Goal: Task Accomplishment & Management: Manage account settings

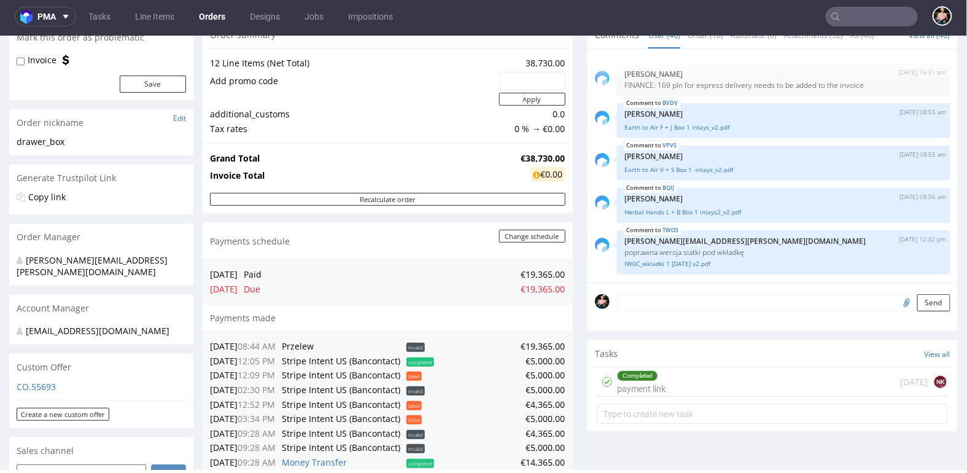
scroll to position [2344, 0]
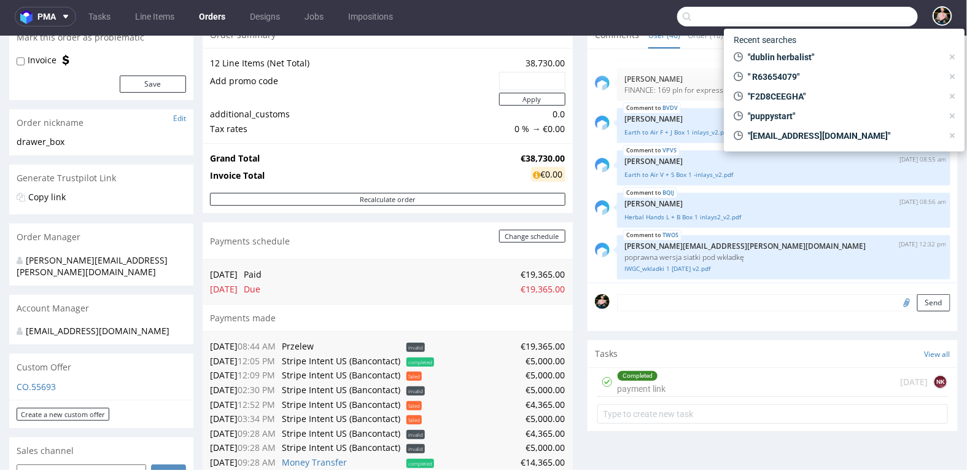
click at [862, 24] on input "text" at bounding box center [797, 17] width 241 height 20
paste input "F356F41E0D"
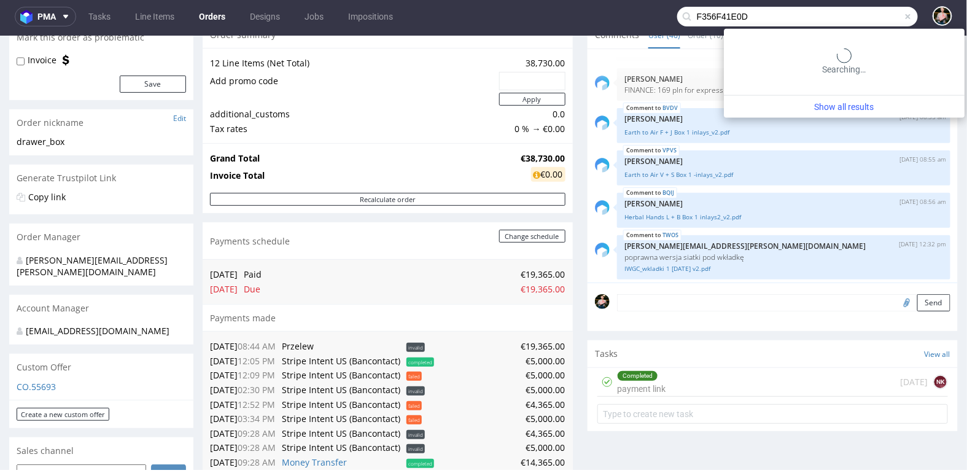
type input "F356F41E0D"
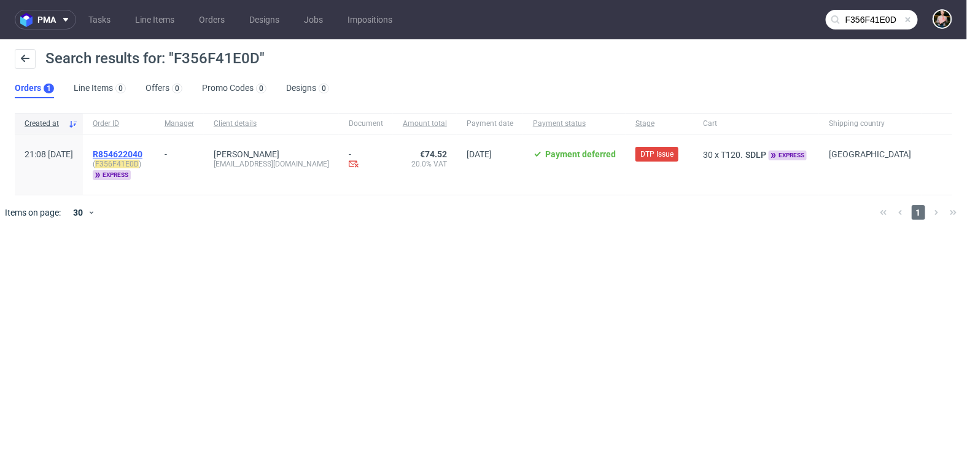
click at [142, 152] on span "R854622040" at bounding box center [118, 154] width 50 height 10
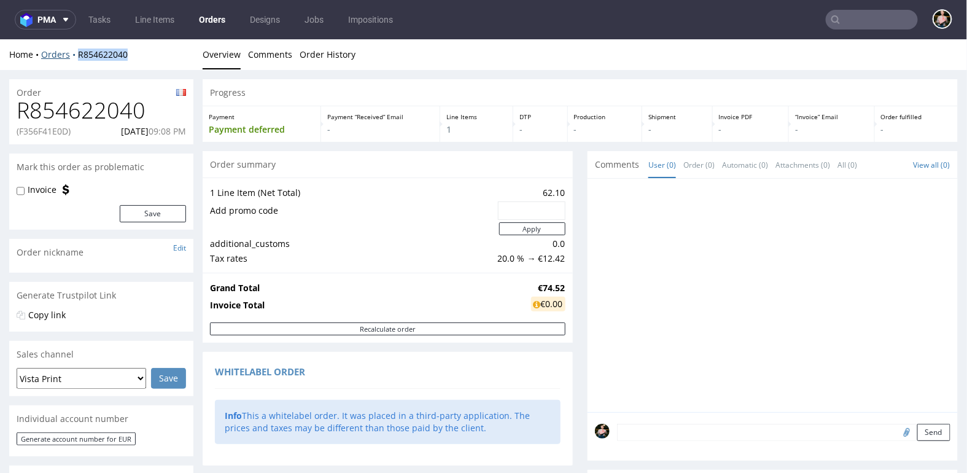
drag, startPoint x: 140, startPoint y: 56, endPoint x: 73, endPoint y: 56, distance: 66.9
click at [73, 56] on div "Home Orders R854622040" at bounding box center [101, 54] width 184 height 12
copy link "R854622040"
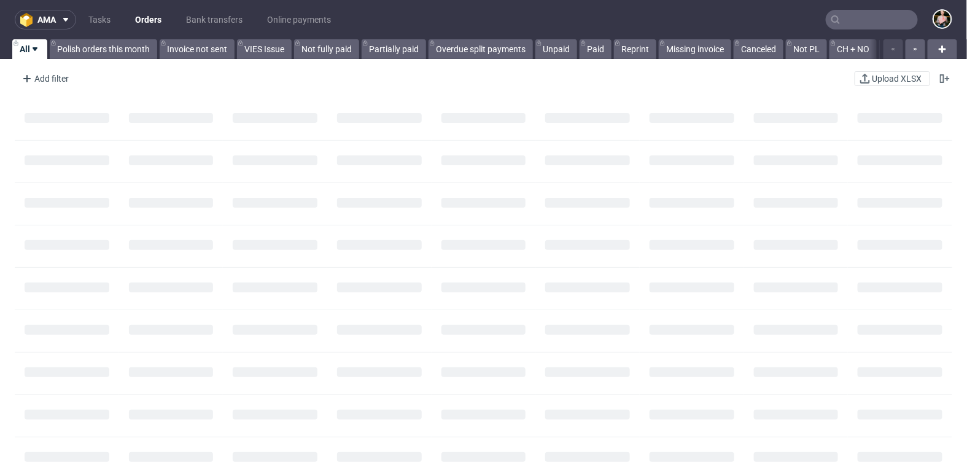
click at [854, 21] on input "text" at bounding box center [872, 20] width 92 height 20
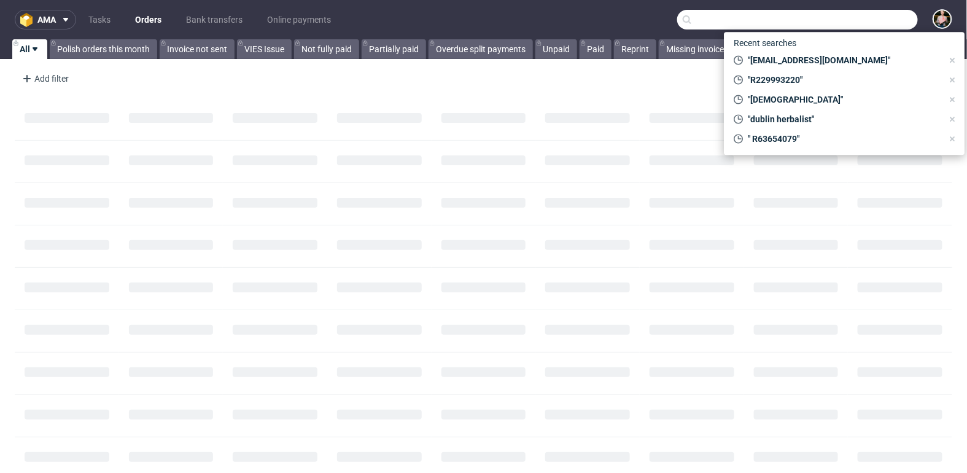
paste input "F42GGCE535"
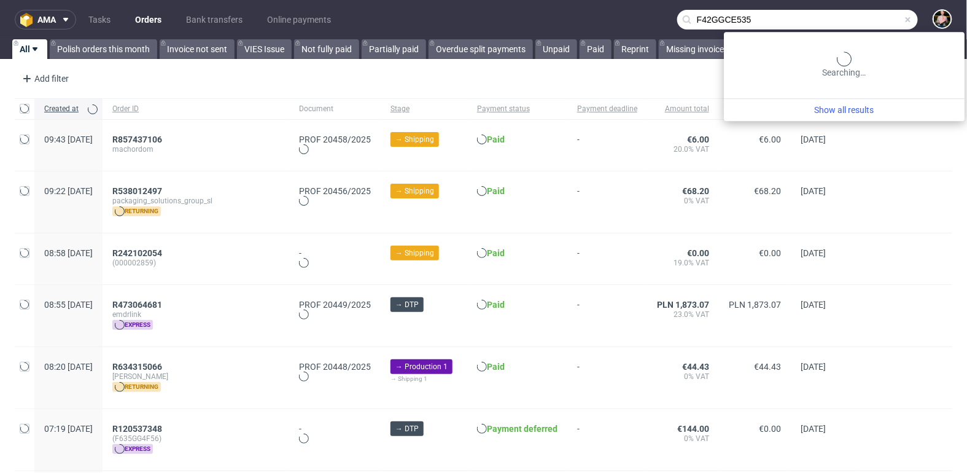
type input "F42GGCE535"
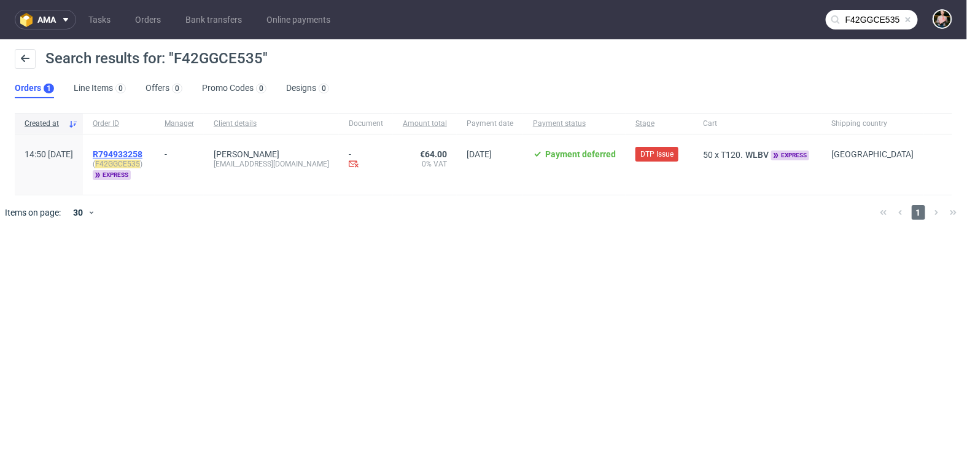
click at [142, 155] on span "R794933258" at bounding box center [118, 154] width 50 height 10
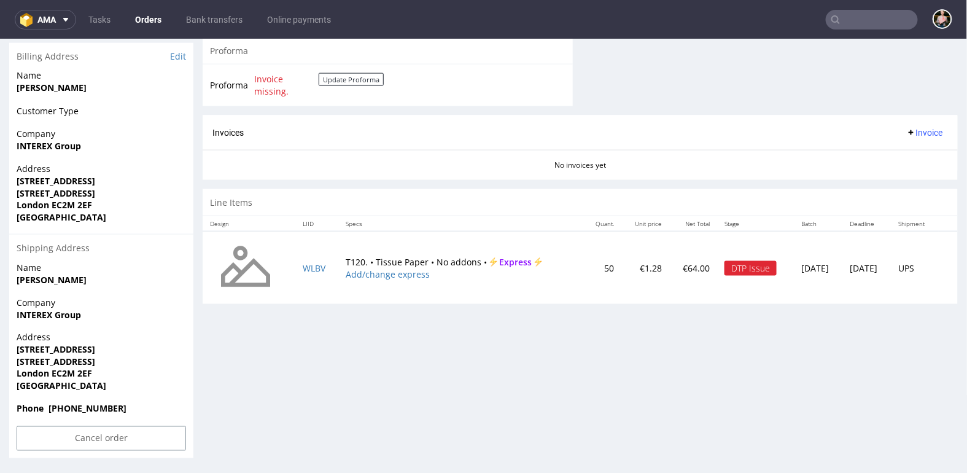
scroll to position [579, 0]
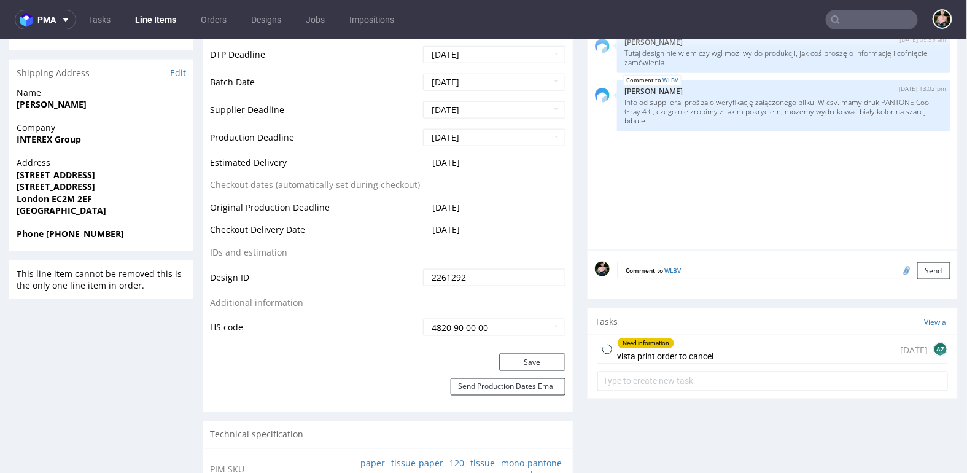
scroll to position [540, 0]
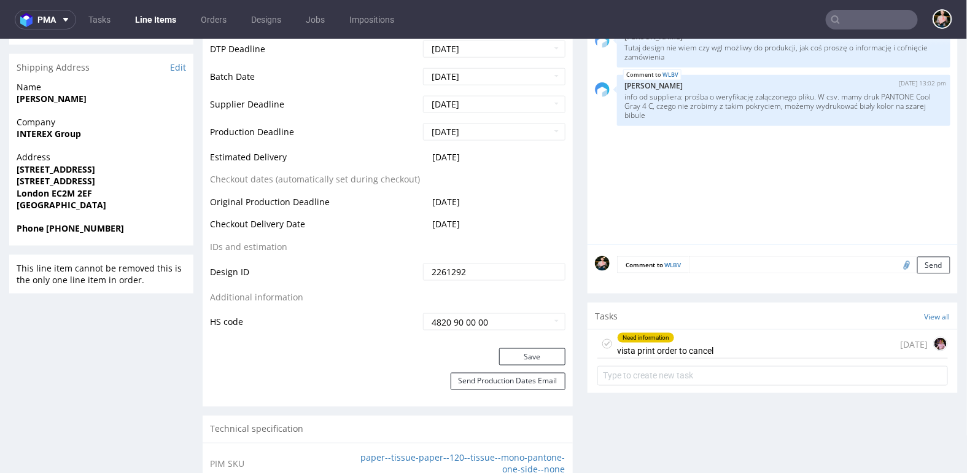
click at [714, 342] on div "Need information vista print order to cancel 1 day ago" at bounding box center [773, 343] width 351 height 29
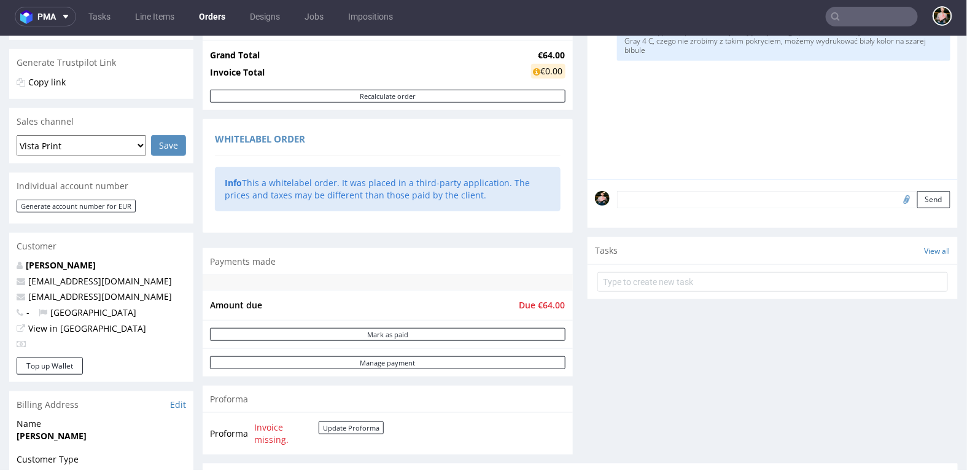
scroll to position [581, 0]
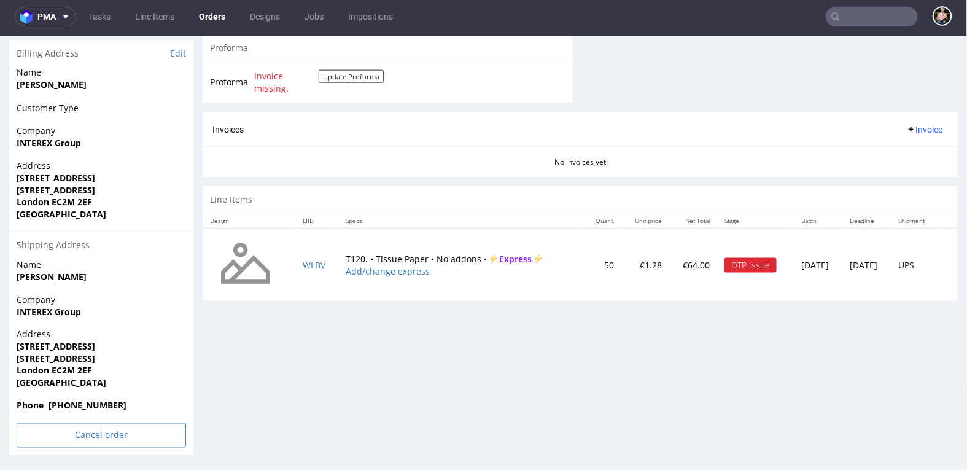
click at [84, 433] on input "Cancel order" at bounding box center [101, 435] width 169 height 25
click at [82, 405] on link "Yes" at bounding box center [82, 401] width 35 height 18
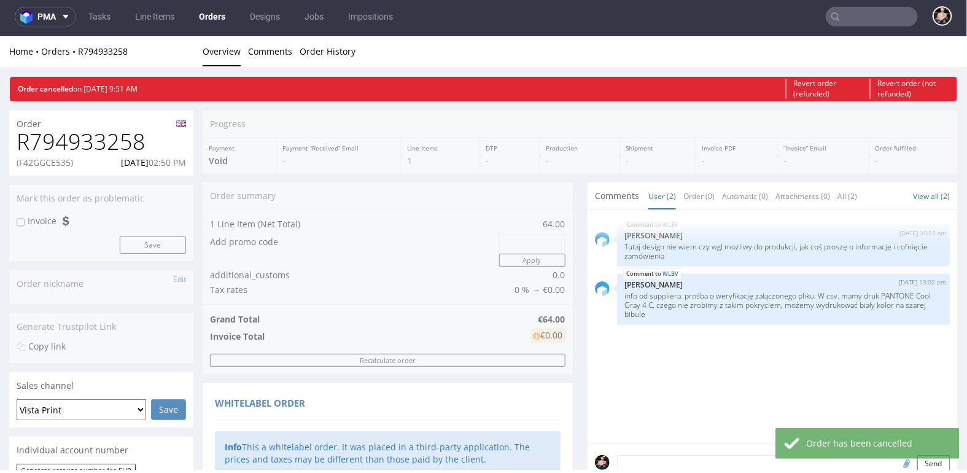
scroll to position [0, 0]
drag, startPoint x: 74, startPoint y: 162, endPoint x: 21, endPoint y: 162, distance: 52.2
click at [21, 162] on p "(F42GGCE535)" at bounding box center [45, 162] width 56 height 12
copy p "F42GGCE535"
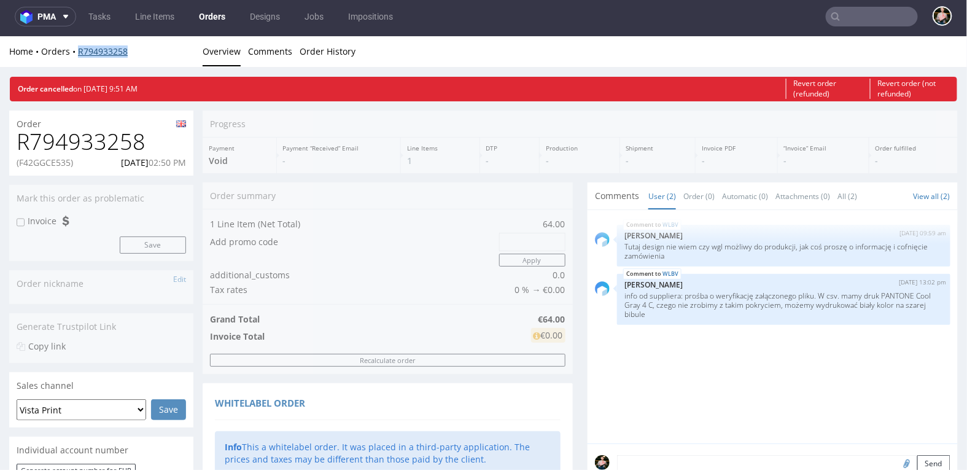
drag, startPoint x: 147, startPoint y: 50, endPoint x: 78, endPoint y: 50, distance: 69.4
click at [78, 50] on div "Home Orders R794933258" at bounding box center [101, 51] width 184 height 12
copy link "R794933258"
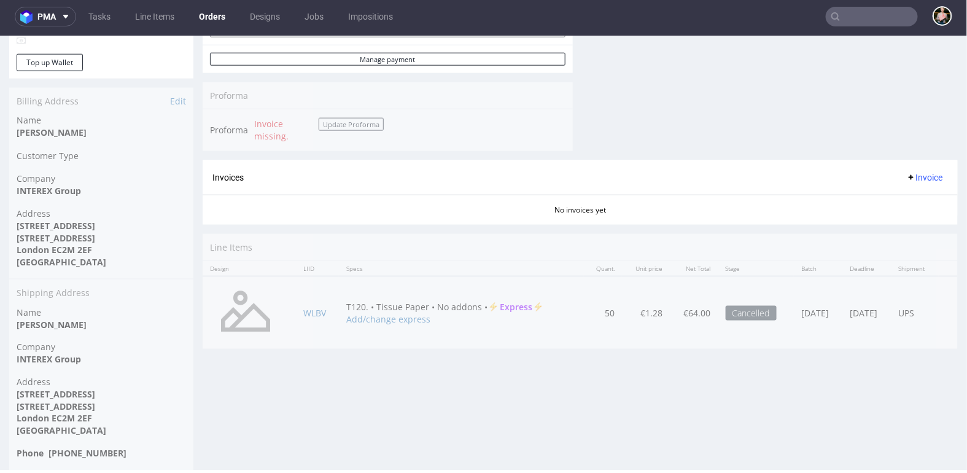
scroll to position [387, 0]
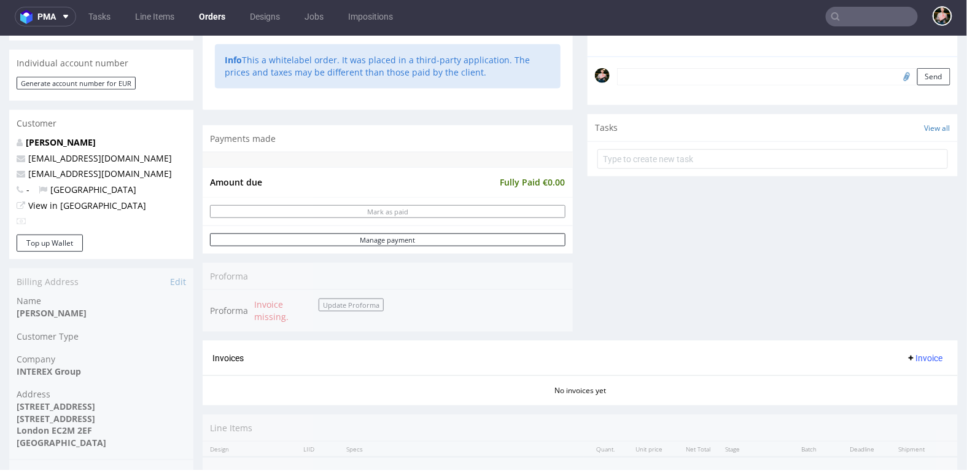
click at [862, 18] on input "text" at bounding box center [872, 17] width 92 height 20
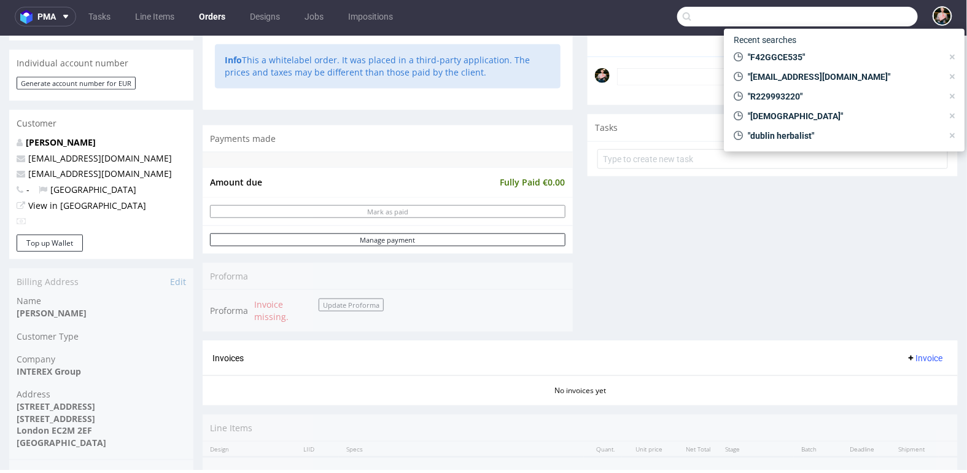
paste input "F356F41E0D"
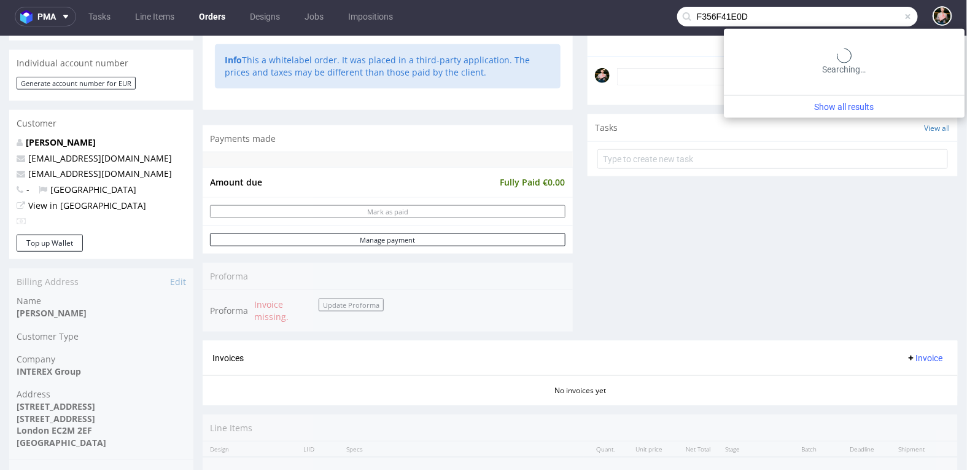
type input "F356F41E0D"
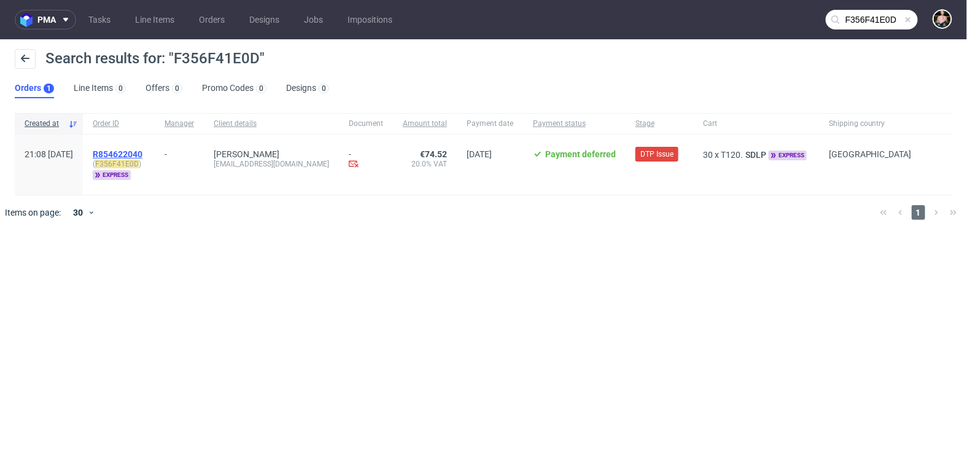
click at [142, 154] on span "R854622040" at bounding box center [118, 154] width 50 height 10
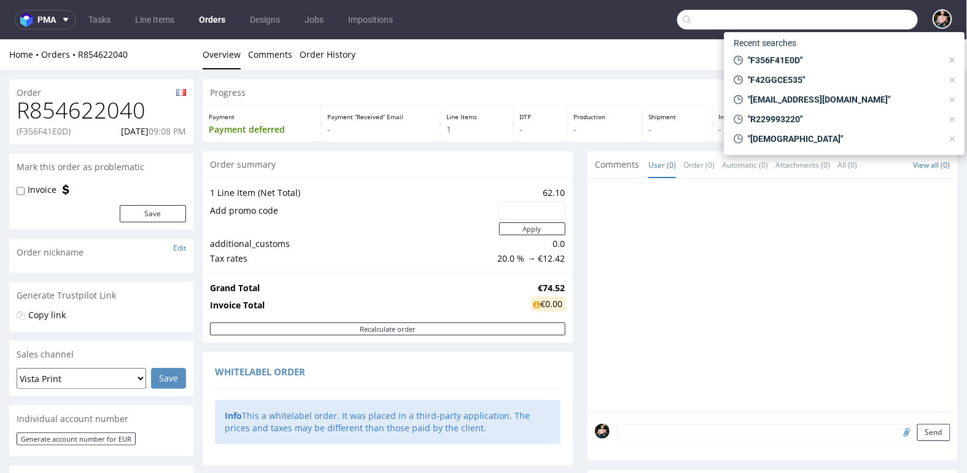
click at [858, 21] on input "text" at bounding box center [797, 20] width 241 height 20
paste input "F356F41E0D"
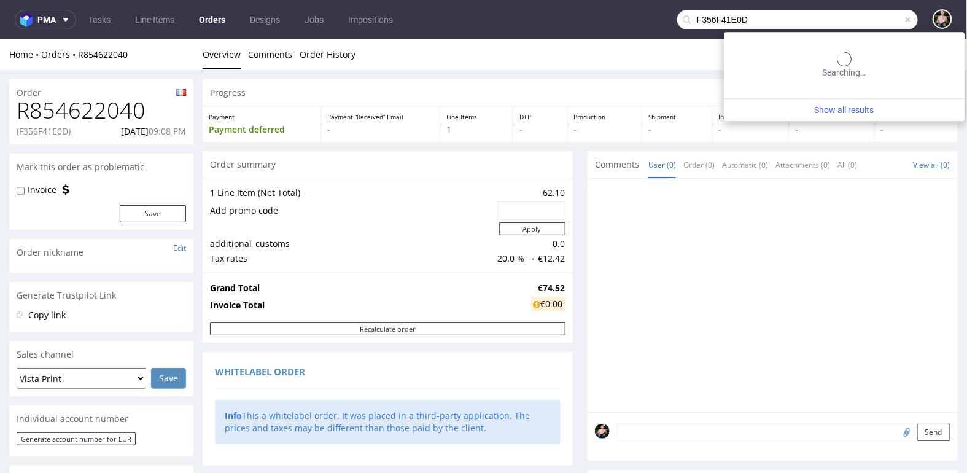
type input "F356F41E0D"
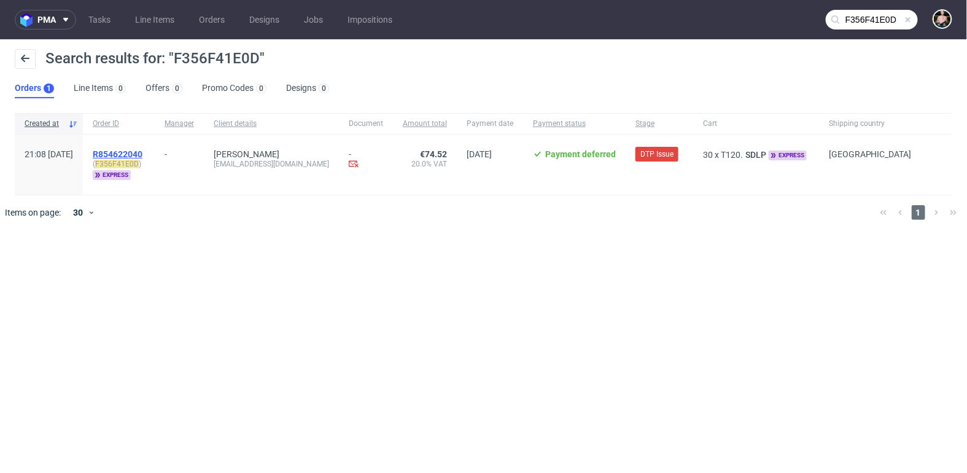
click at [142, 154] on span "R854622040" at bounding box center [118, 154] width 50 height 10
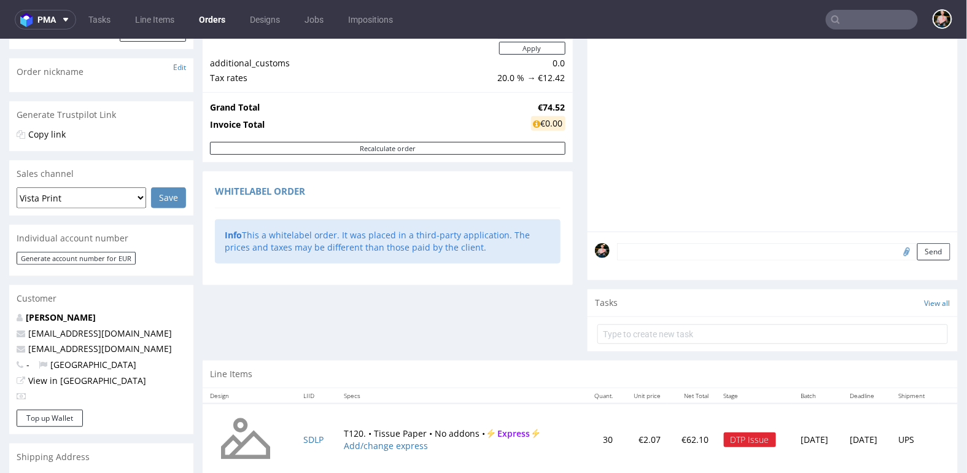
scroll to position [181, 0]
click at [850, 18] on input "text" at bounding box center [872, 20] width 92 height 20
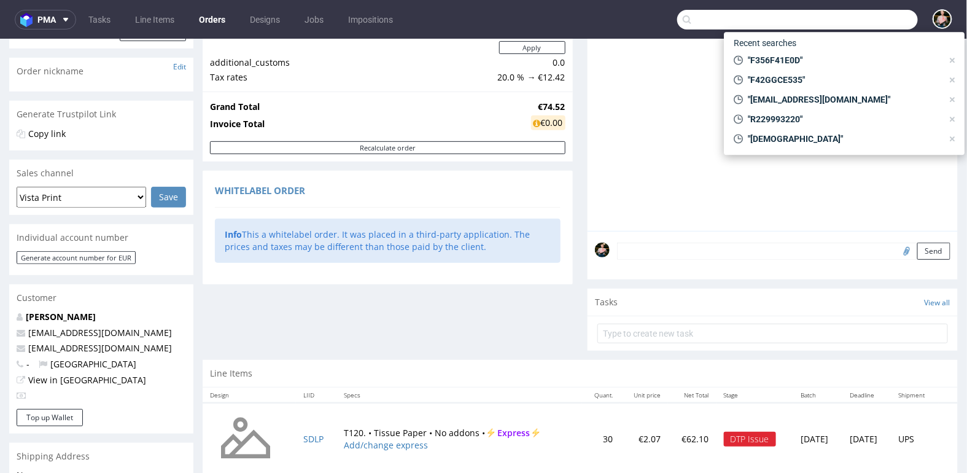
paste input "F4A7EC182E"
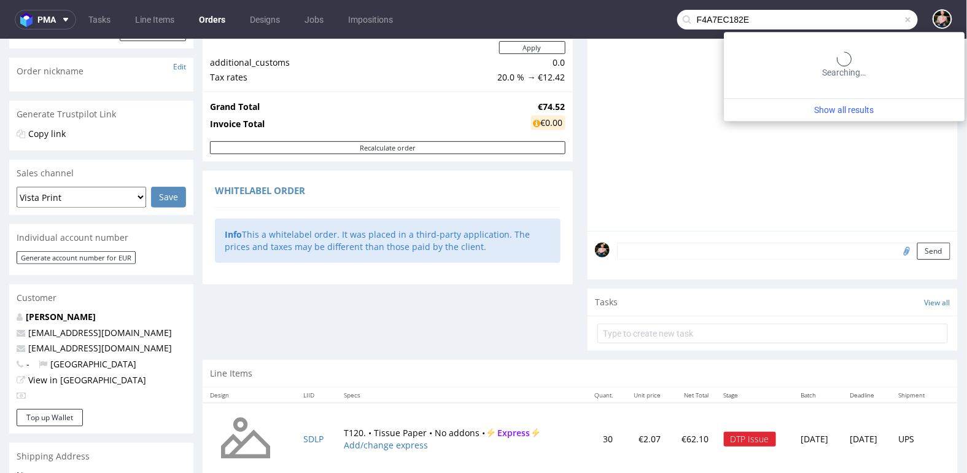
type input "F4A7EC182E"
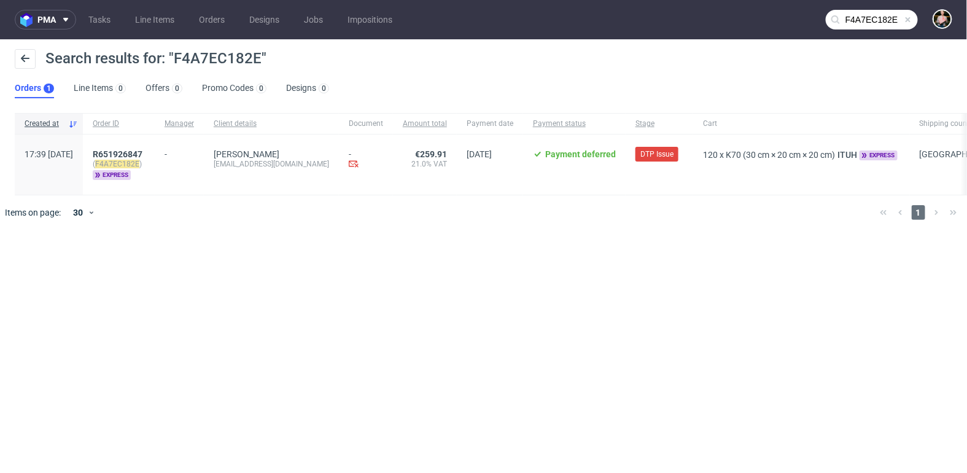
click at [155, 147] on div "R651926847 ( F4A7EC182E ) express" at bounding box center [119, 164] width 72 height 60
click at [142, 150] on span "R651926847" at bounding box center [118, 154] width 50 height 10
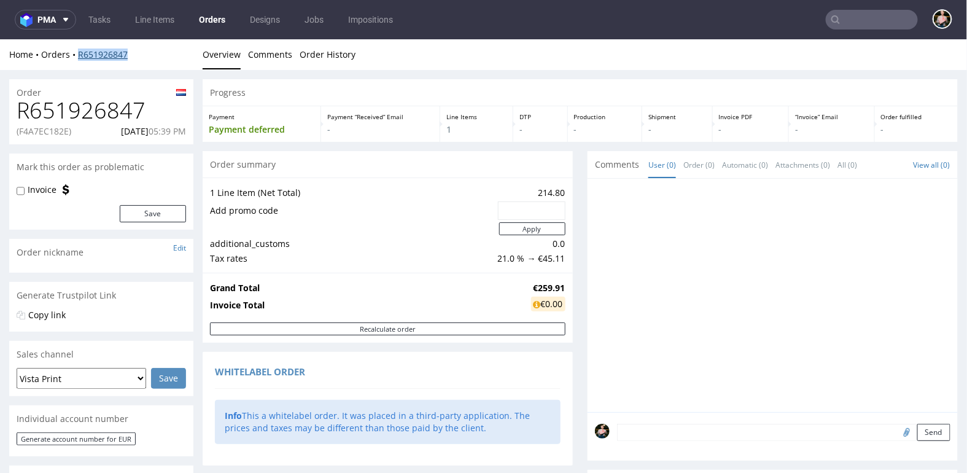
drag, startPoint x: 140, startPoint y: 50, endPoint x: 79, endPoint y: 49, distance: 60.8
click at [80, 49] on div "Home Orders R651926847" at bounding box center [101, 54] width 184 height 12
copy link "R651926847"
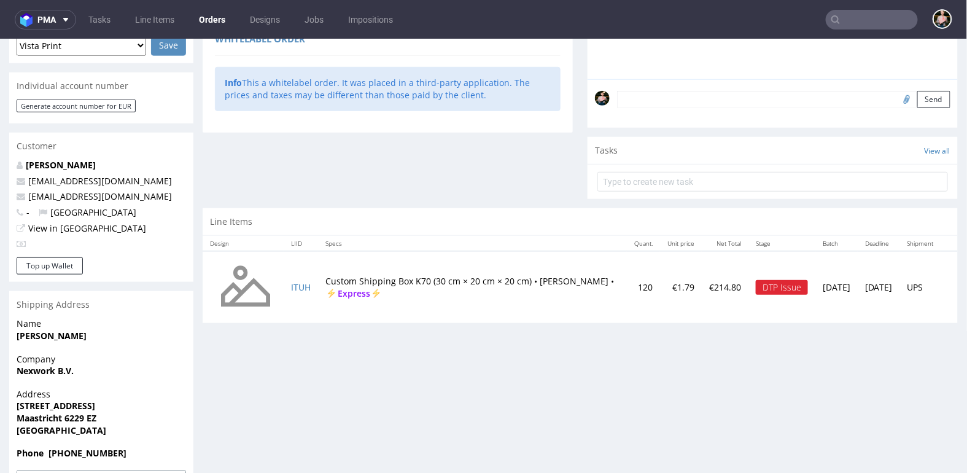
scroll to position [377, 0]
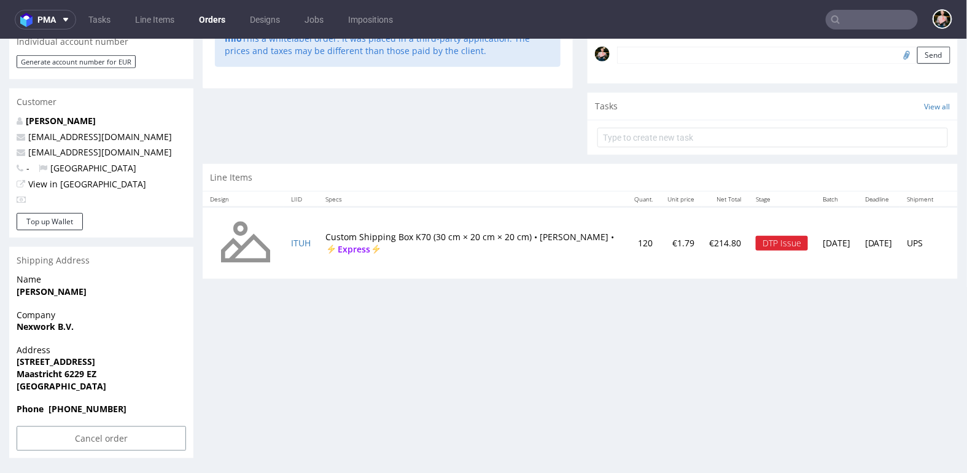
click at [337, 240] on td "Custom Shipping Box K70 (30 cm × 20 cm × 20 cm) • White - Brown • Express" at bounding box center [472, 242] width 309 height 72
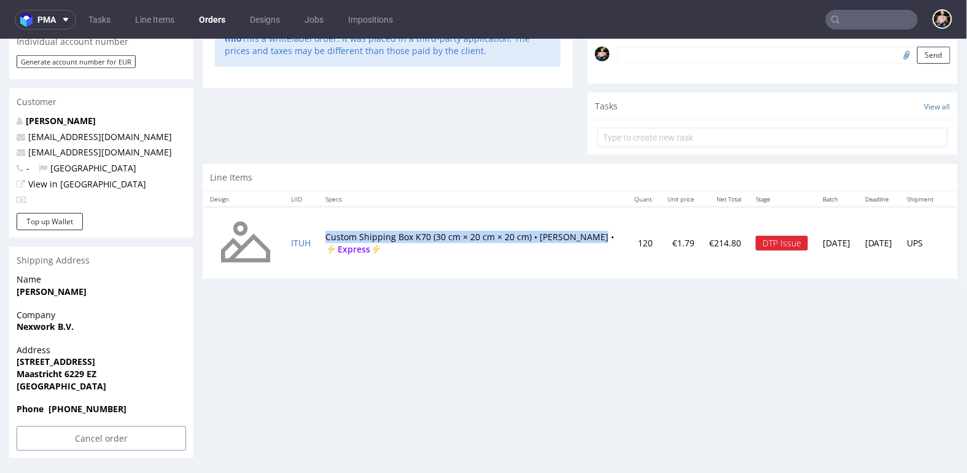
drag, startPoint x: 327, startPoint y: 234, endPoint x: 356, endPoint y: 245, distance: 31.5
click at [356, 245] on td "Custom Shipping Box K70 (30 cm × 20 cm × 20 cm) • White - Brown • Express" at bounding box center [472, 242] width 309 height 72
copy td "Custom Shipping Box K70 (30 cm × 20 cm × 20 cm) • White - Brown"
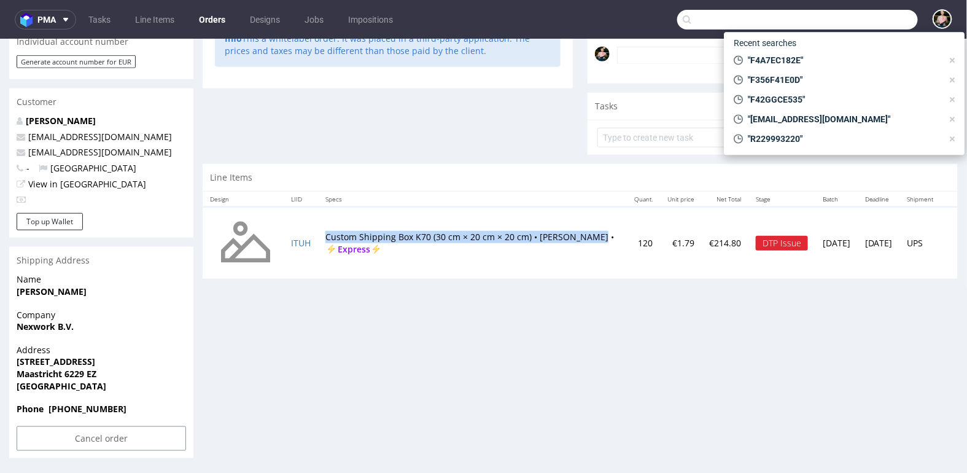
click at [857, 20] on input "text" at bounding box center [797, 20] width 241 height 20
paste input "F7D46AD2G5"
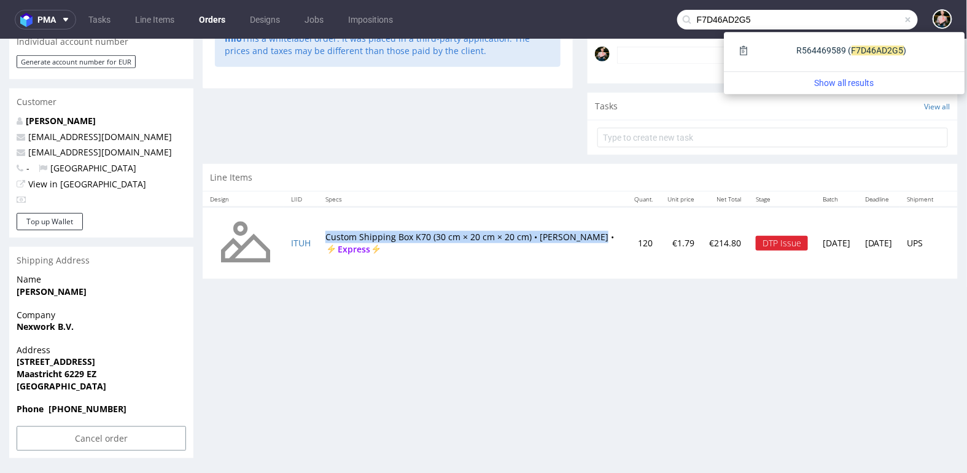
type input "F7D46AD2G5"
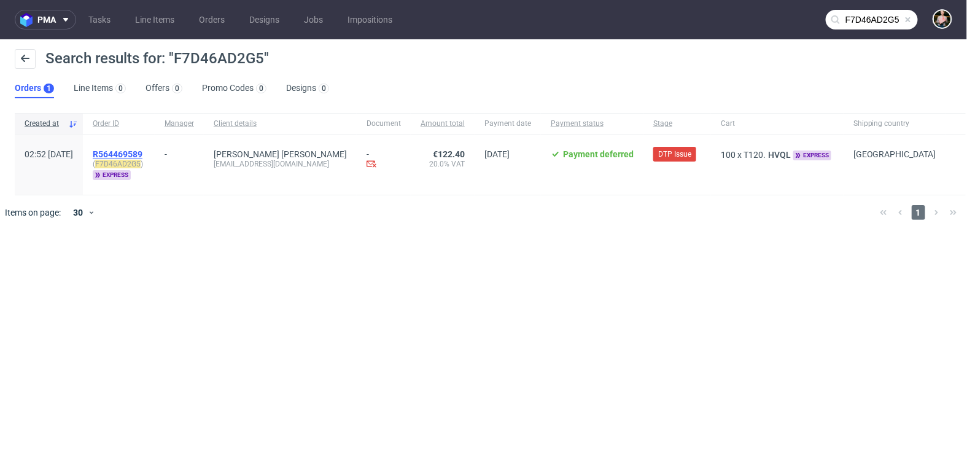
click at [142, 149] on span "R564469589" at bounding box center [118, 154] width 50 height 10
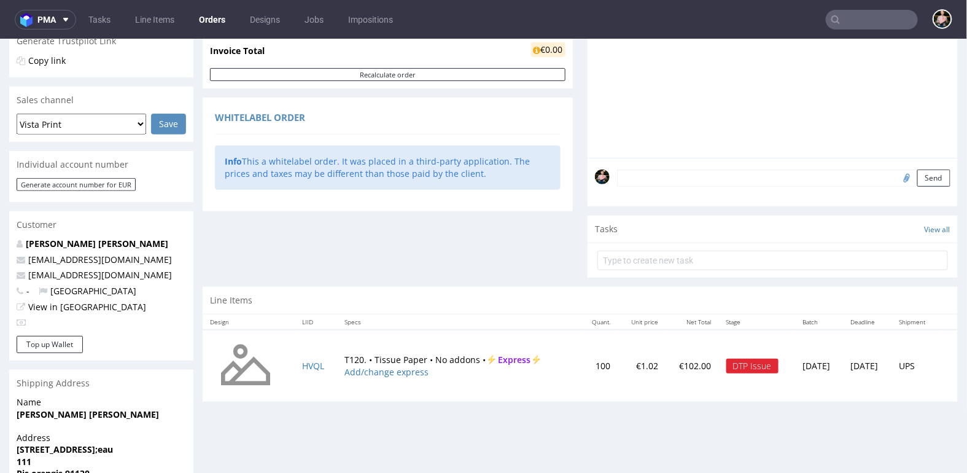
scroll to position [273, 0]
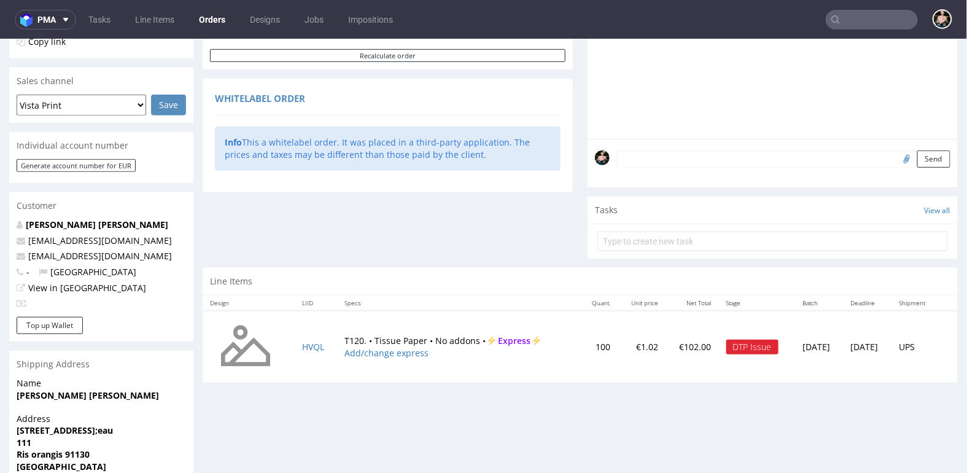
click at [851, 26] on input "text" at bounding box center [872, 20] width 92 height 20
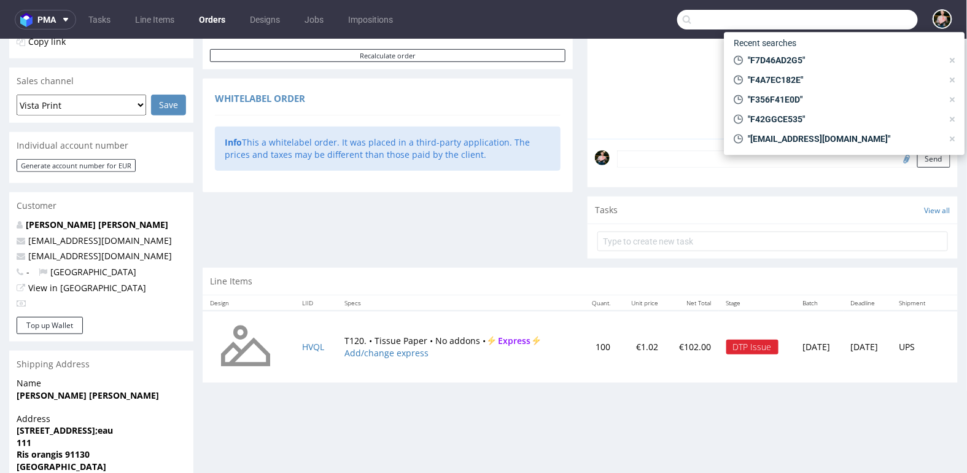
click at [851, 26] on input "text" at bounding box center [797, 20] width 241 height 20
paste input "F92B2E7EC3"
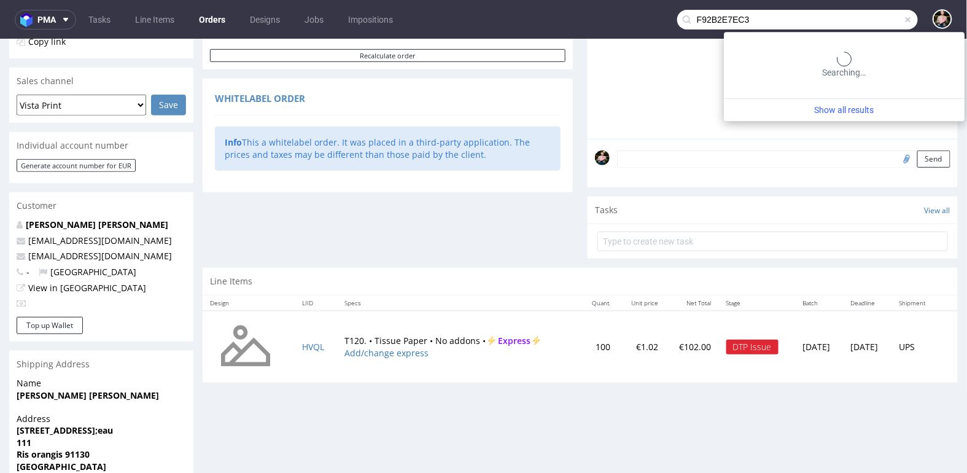
type input "F92B2E7EC3"
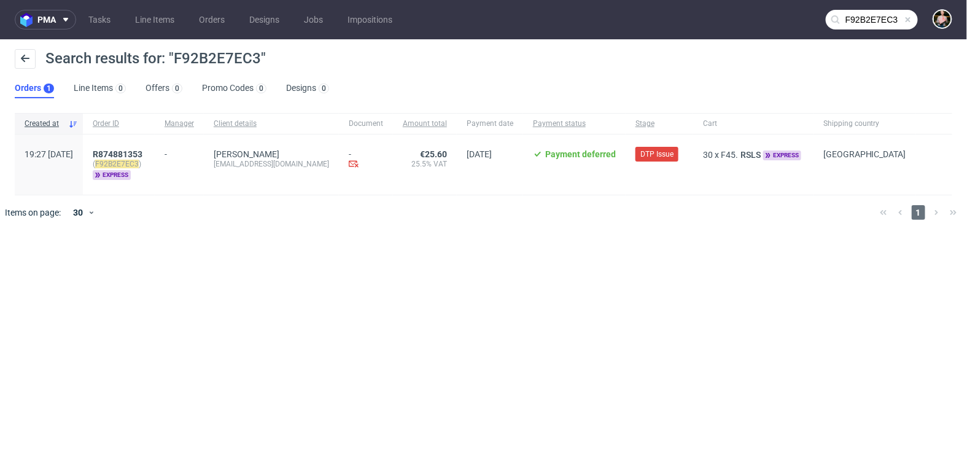
click at [149, 146] on div "R874881353 ( F92B2E7EC3 ) express" at bounding box center [119, 164] width 72 height 60
click at [142, 154] on span "R874881353" at bounding box center [118, 154] width 50 height 10
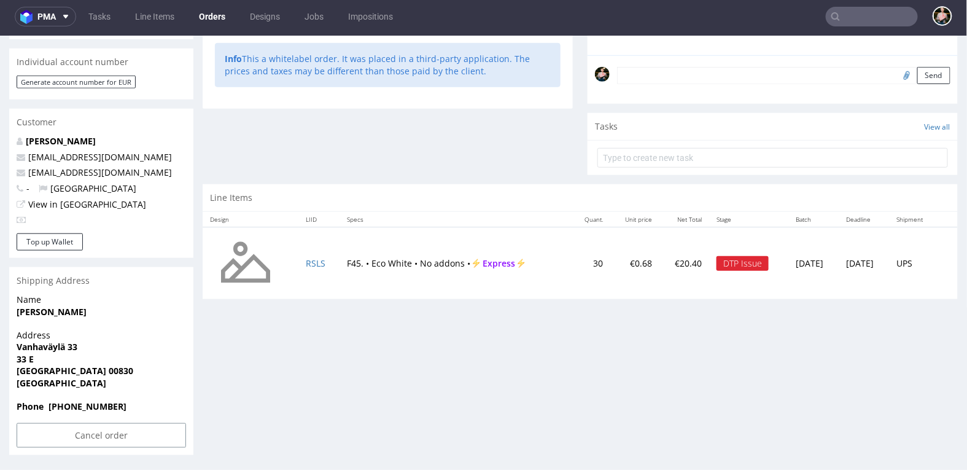
scroll to position [317, 0]
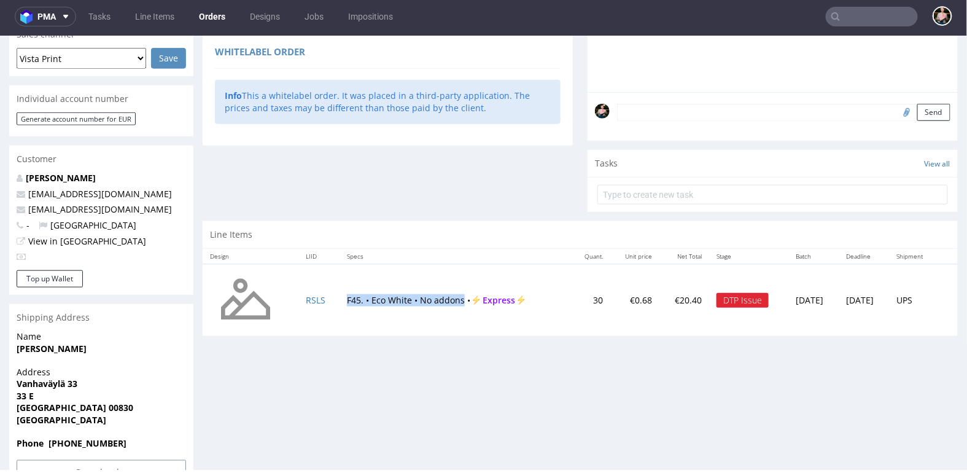
drag, startPoint x: 340, startPoint y: 298, endPoint x: 458, endPoint y: 297, distance: 118.5
click at [458, 297] on td "F45. • Eco White • No addons • Express" at bounding box center [456, 299] width 232 height 72
copy td "F45. • Eco White • No addons"
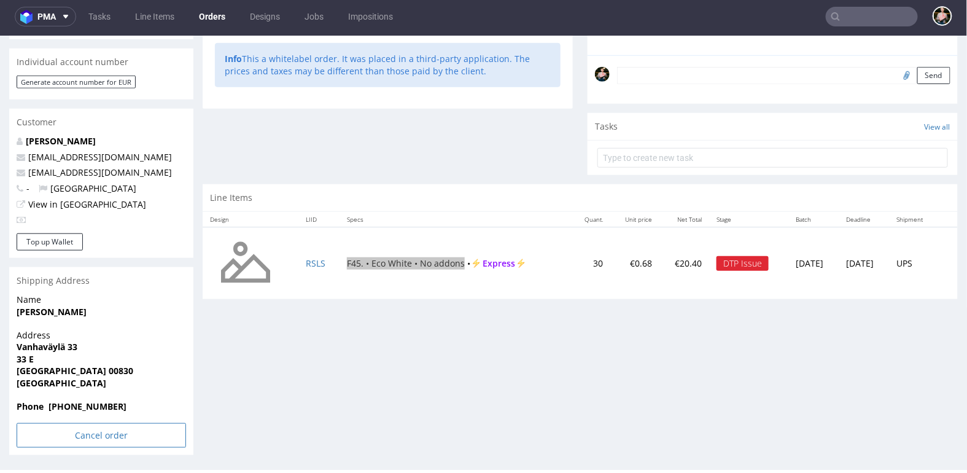
click at [90, 435] on input "Cancel order" at bounding box center [101, 435] width 169 height 25
click at [88, 405] on link "Yes" at bounding box center [82, 401] width 35 height 18
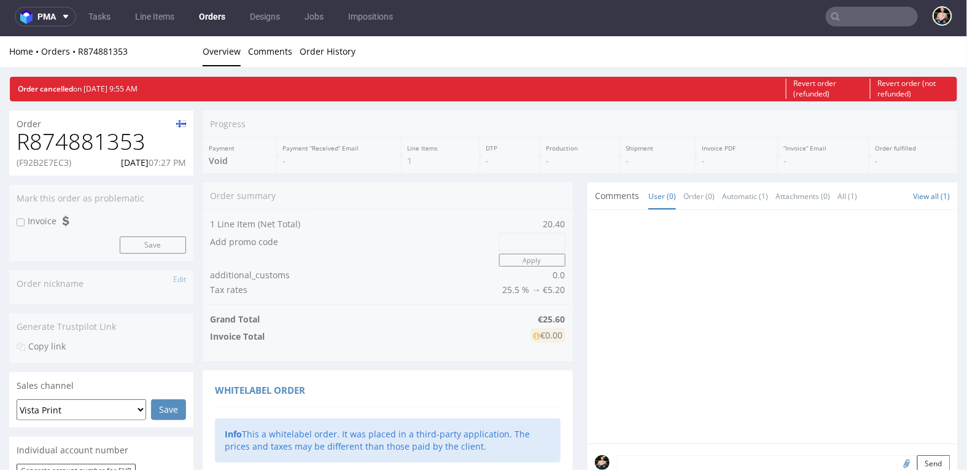
scroll to position [0, 0]
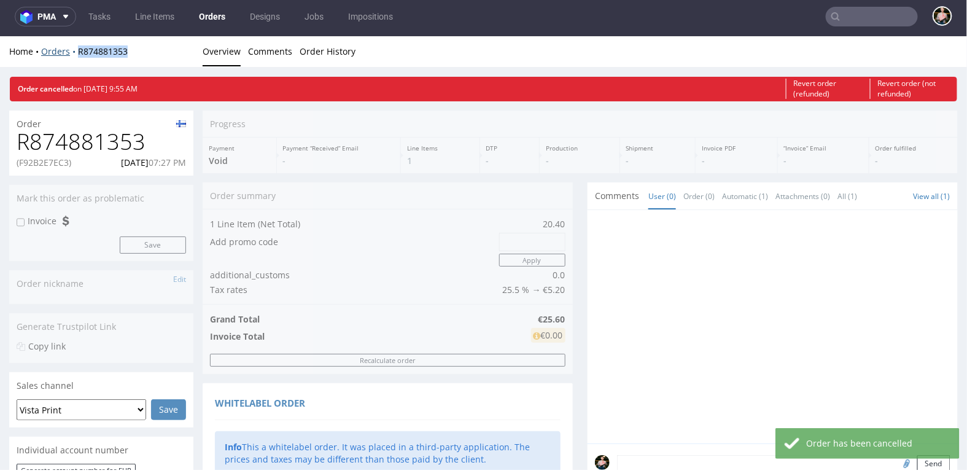
drag, startPoint x: 137, startPoint y: 55, endPoint x: 77, endPoint y: 53, distance: 60.2
click at [77, 53] on div "Home Orders R874881353" at bounding box center [101, 51] width 184 height 12
copy link "R874881353"
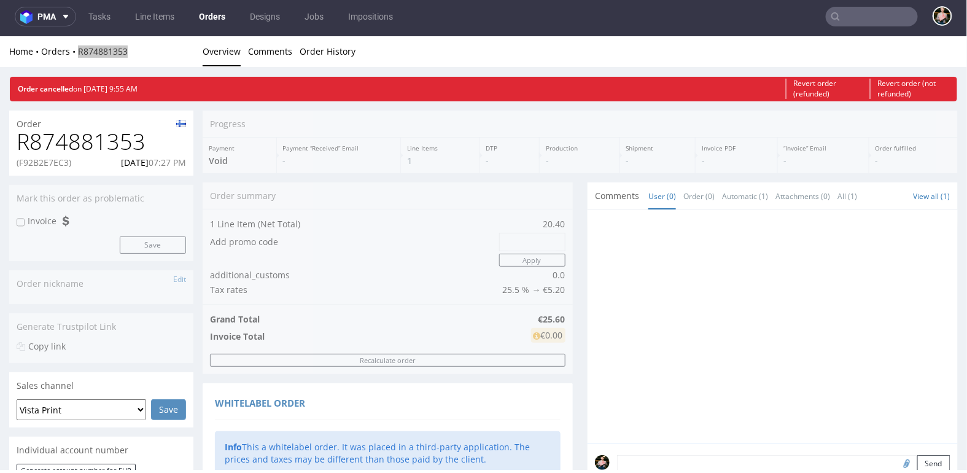
click at [865, 14] on input "text" at bounding box center [872, 17] width 92 height 20
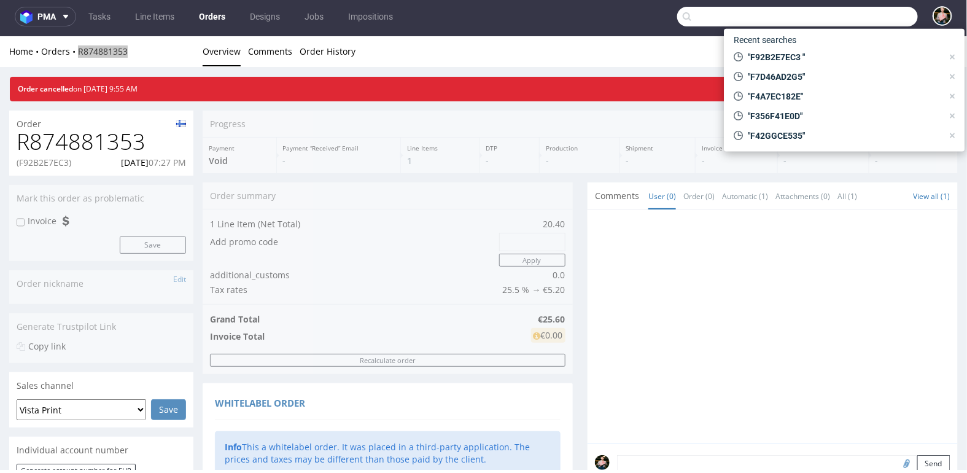
paste input "F7D46AD2G5"
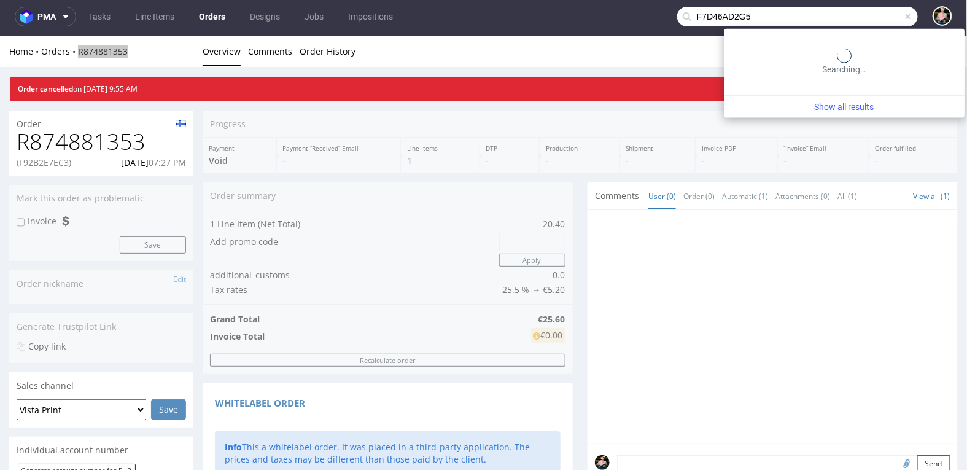
type input "F7D46AD2G5"
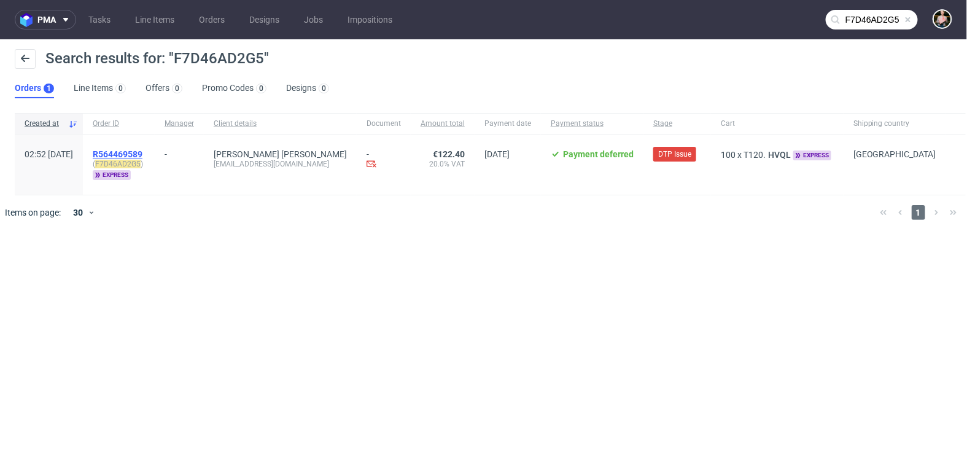
click at [142, 150] on span "R564469589" at bounding box center [118, 154] width 50 height 10
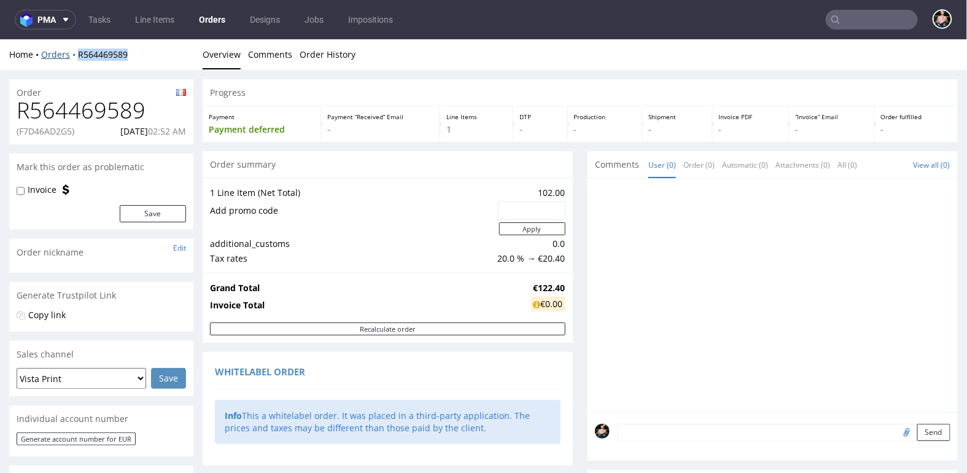
drag, startPoint x: 142, startPoint y: 53, endPoint x: 77, endPoint y: 53, distance: 65.1
click at [77, 53] on div "Home Orders R564469589" at bounding box center [101, 54] width 184 height 12
copy link "R564469589"
click at [855, 23] on input "text" at bounding box center [872, 20] width 92 height 20
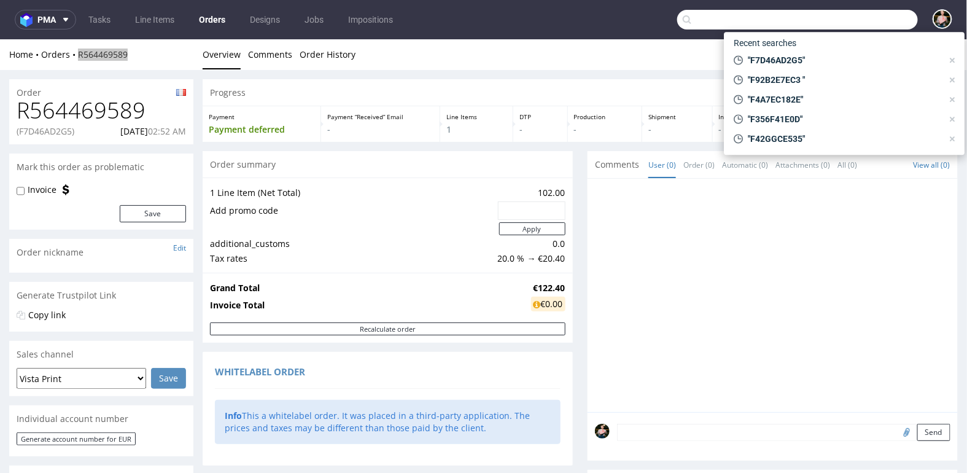
paste input "office@gooz.at"
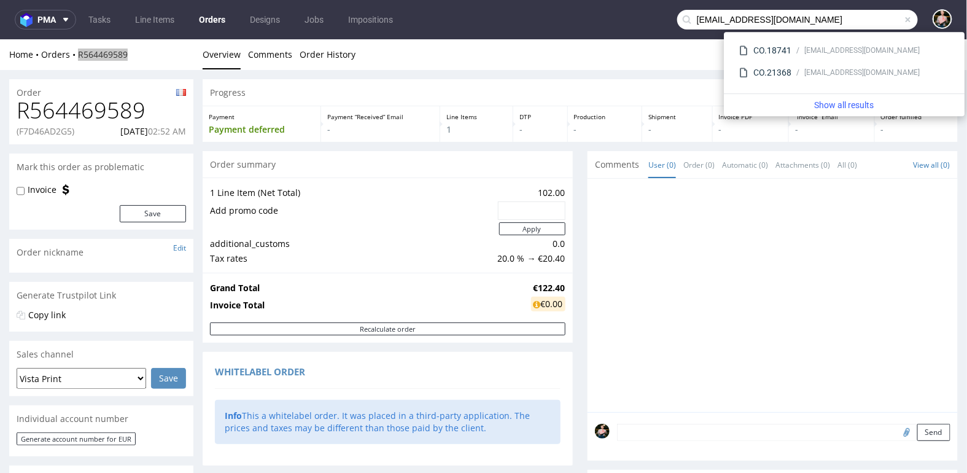
drag, startPoint x: 691, startPoint y: 21, endPoint x: 674, endPoint y: 19, distance: 16.7
click at [677, 19] on div "office@gooz.at" at bounding box center [797, 20] width 241 height 20
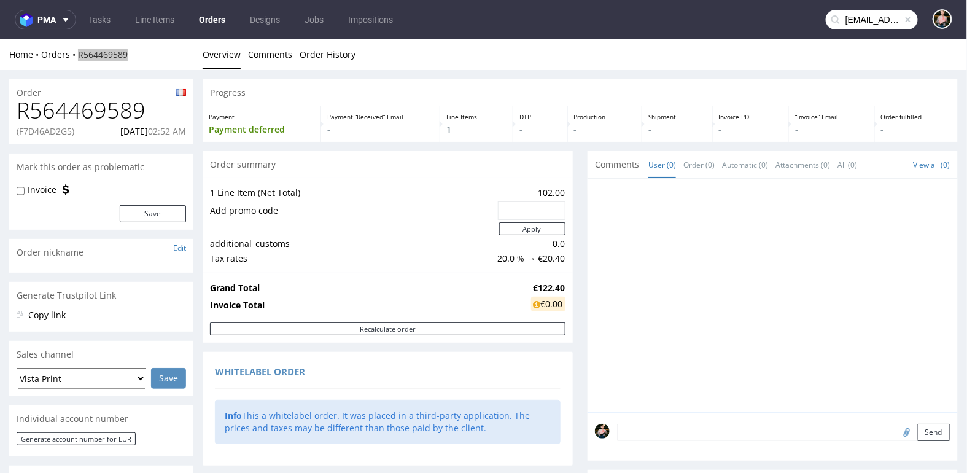
type input "office@gooz.at"
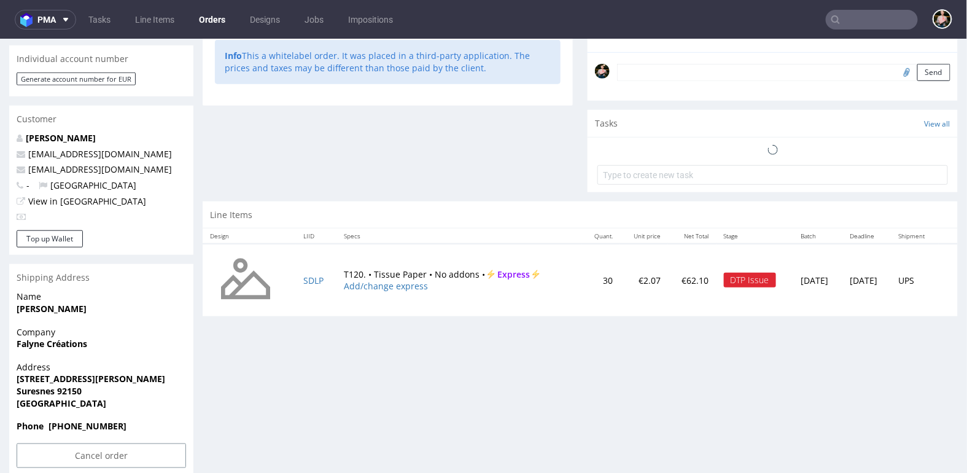
scroll to position [3, 0]
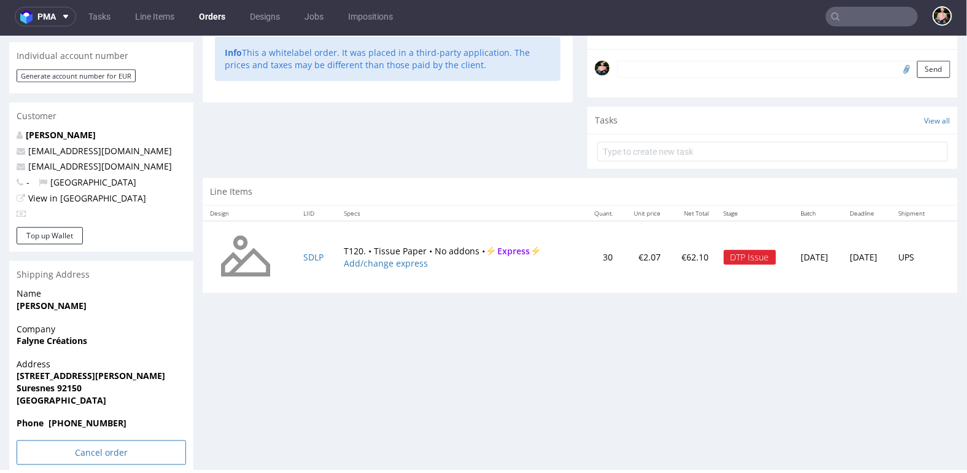
click at [70, 453] on input "Cancel order" at bounding box center [101, 452] width 169 height 25
click at [80, 414] on link "Yes" at bounding box center [82, 419] width 35 height 18
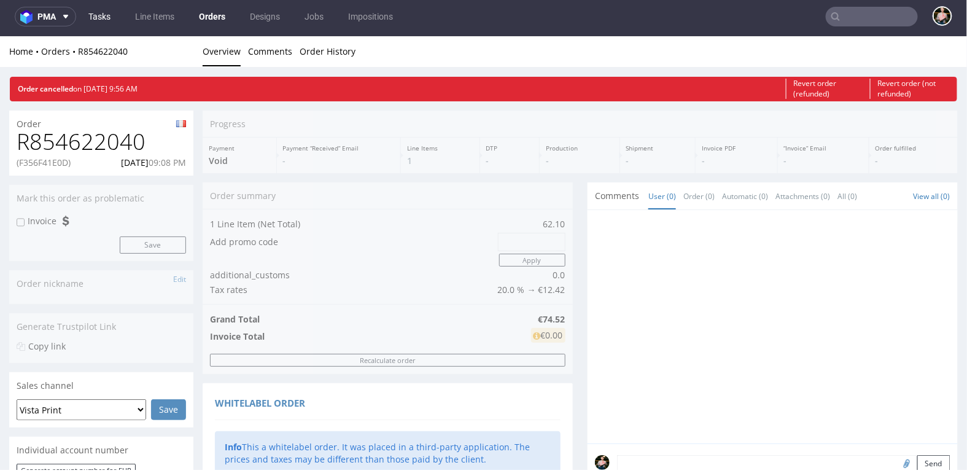
scroll to position [0, 0]
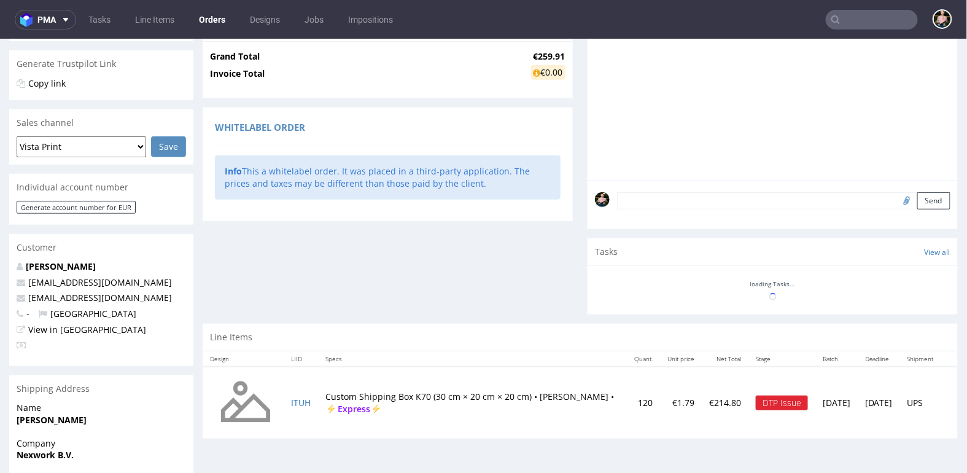
scroll to position [360, 0]
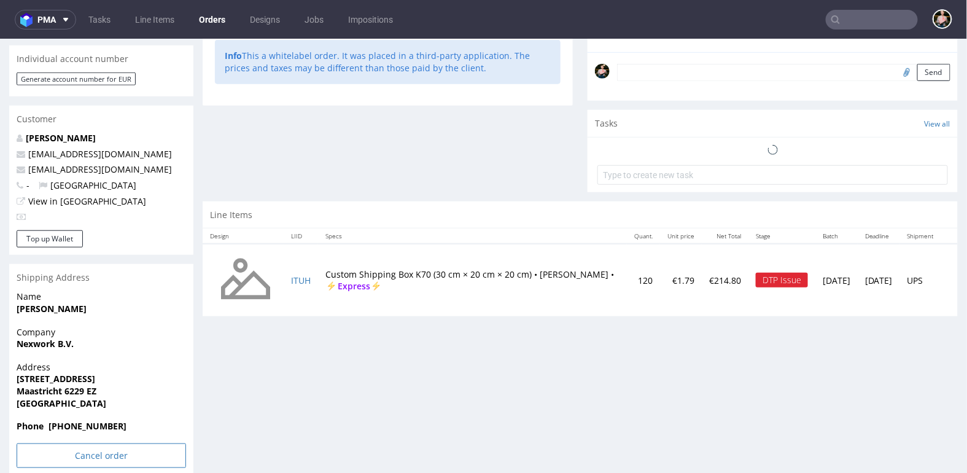
click at [90, 434] on section "Shipping Address Name Sander van Dijk Company Nexwork B.V. Address Leidenlaan 1…" at bounding box center [101, 368] width 184 height 211
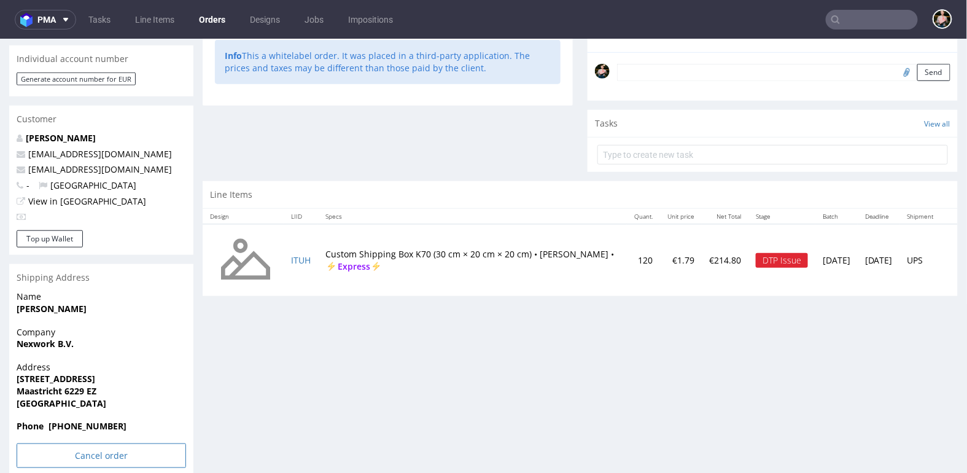
click at [102, 458] on input "Cancel order" at bounding box center [101, 455] width 169 height 25
click at [84, 415] on link "Yes" at bounding box center [82, 422] width 35 height 18
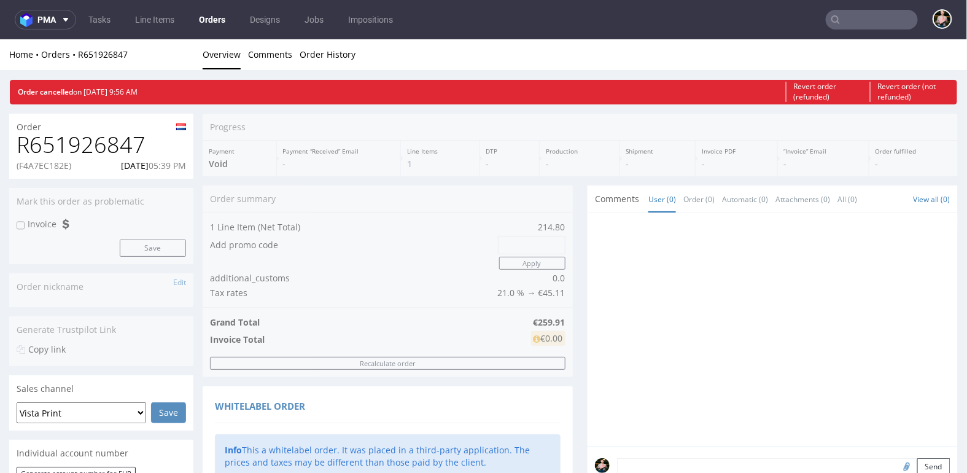
scroll to position [0, 0]
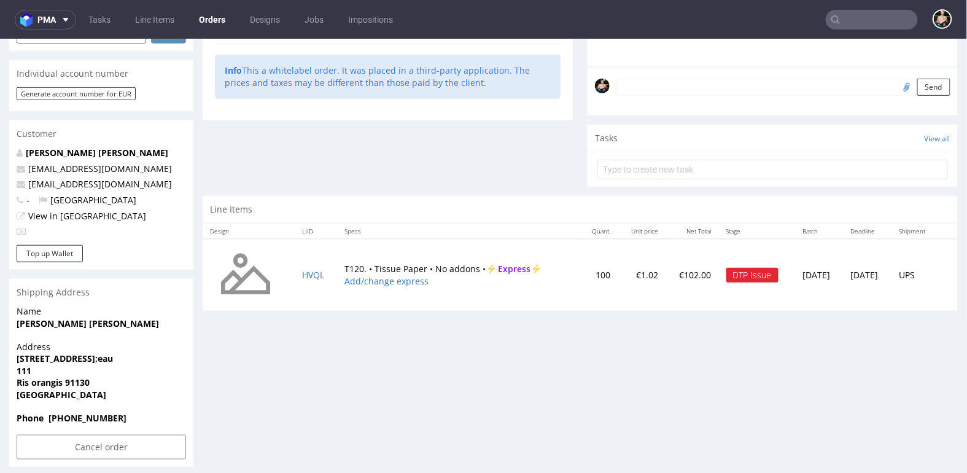
scroll to position [354, 0]
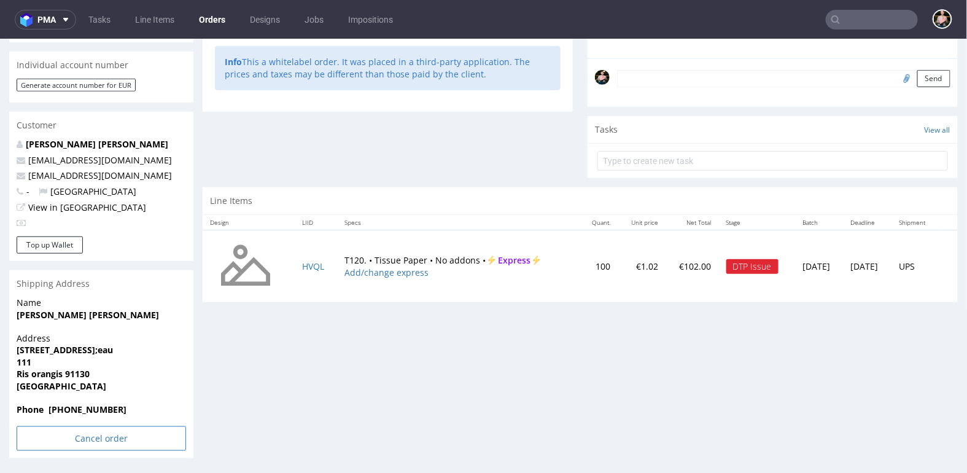
click at [88, 437] on input "Cancel order" at bounding box center [101, 438] width 169 height 25
click at [85, 402] on link "Yes" at bounding box center [82, 404] width 35 height 18
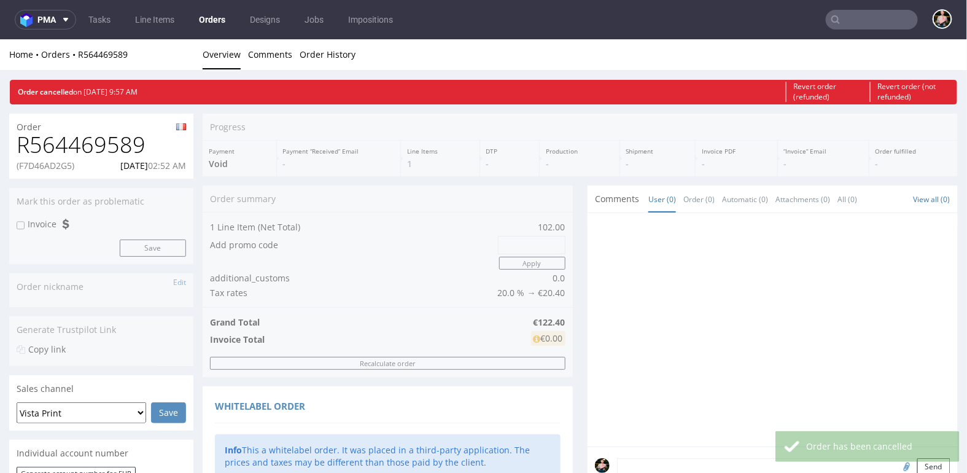
scroll to position [0, 0]
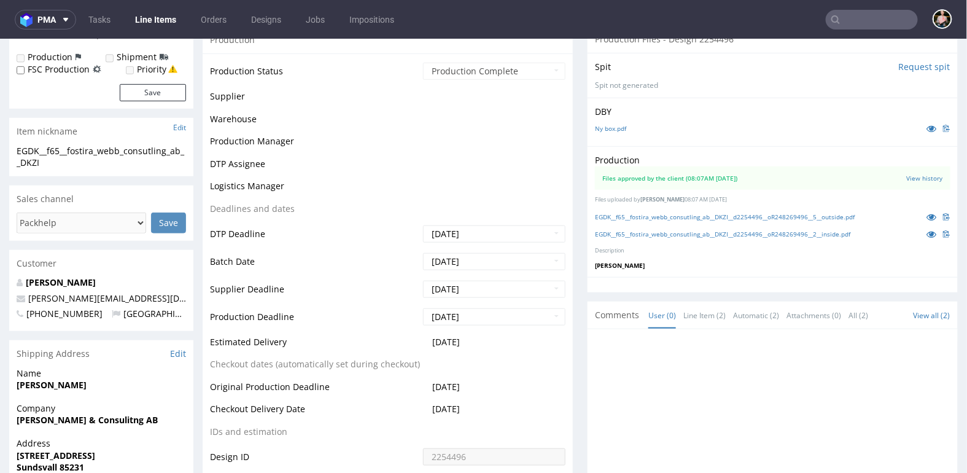
scroll to position [238, 0]
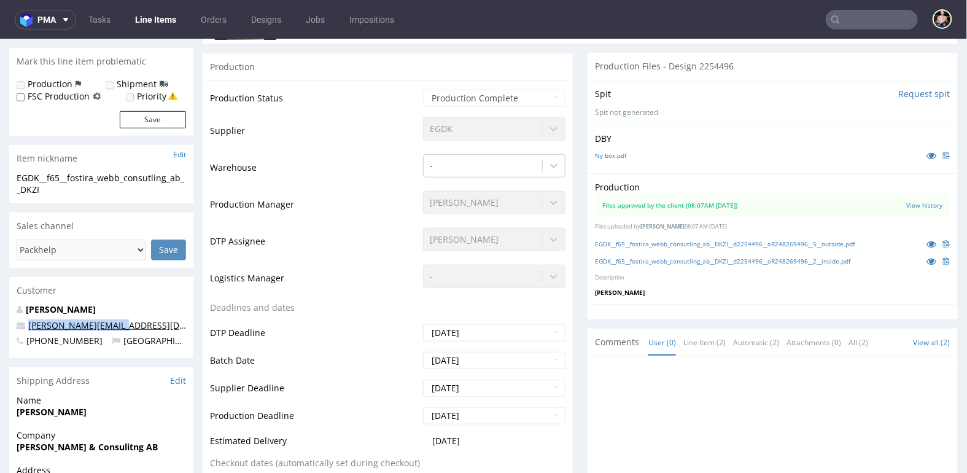
drag, startPoint x: 115, startPoint y: 323, endPoint x: 29, endPoint y: 325, distance: 86.0
click at [29, 325] on p "[PERSON_NAME][EMAIL_ADDRESS][DOMAIN_NAME]" at bounding box center [101, 325] width 169 height 12
copy link "[PERSON_NAME][EMAIL_ADDRESS][DOMAIN_NAME]"
click at [868, 9] on nav "pma Tasks Line Items Orders Designs Jobs Impositions" at bounding box center [483, 19] width 967 height 39
click at [868, 15] on input "text" at bounding box center [872, 20] width 92 height 20
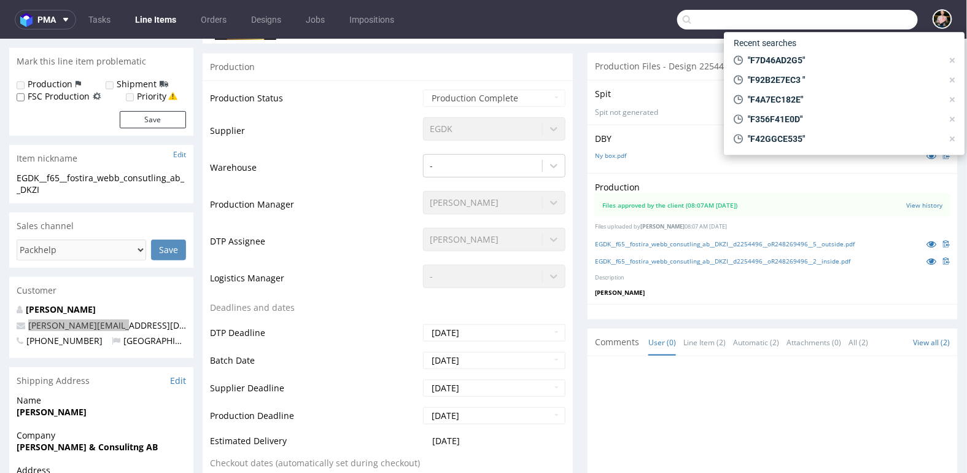
paste input "[PERSON_NAME][EMAIL_ADDRESS][DOMAIN_NAME]"
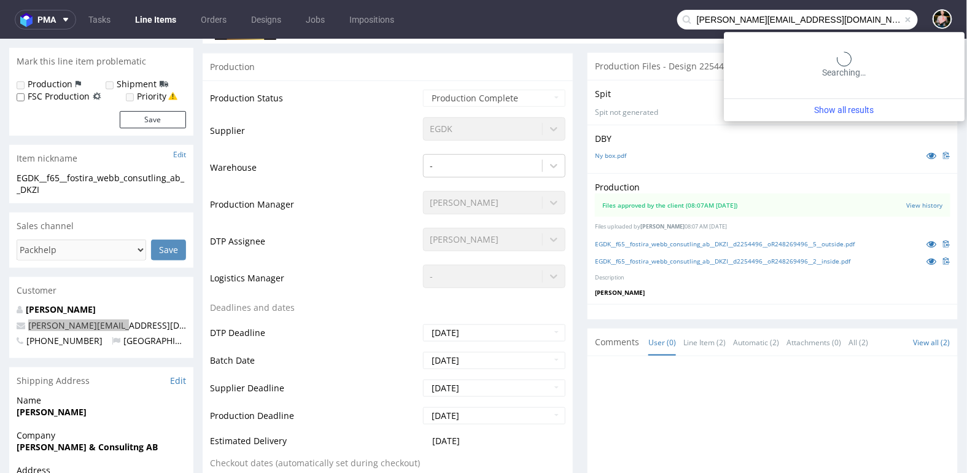
type input "[PERSON_NAME][EMAIL_ADDRESS][DOMAIN_NAME]"
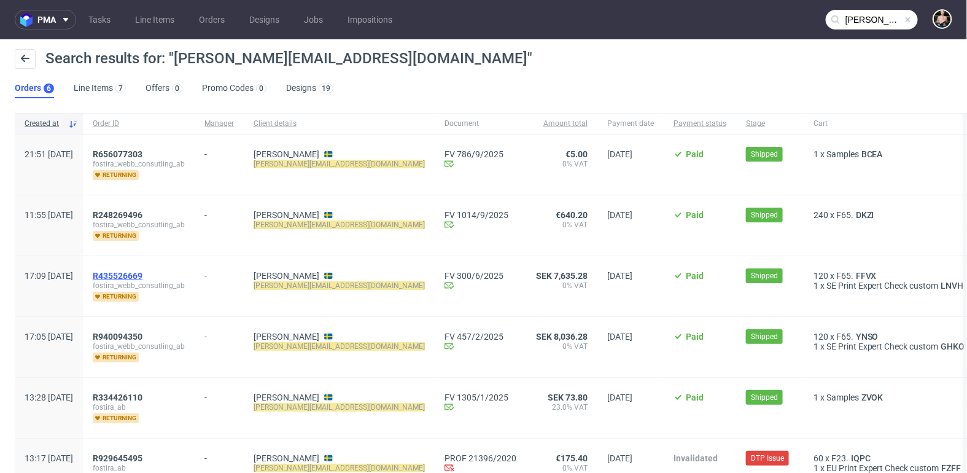
click at [142, 271] on span "R435526669" at bounding box center [118, 276] width 50 height 10
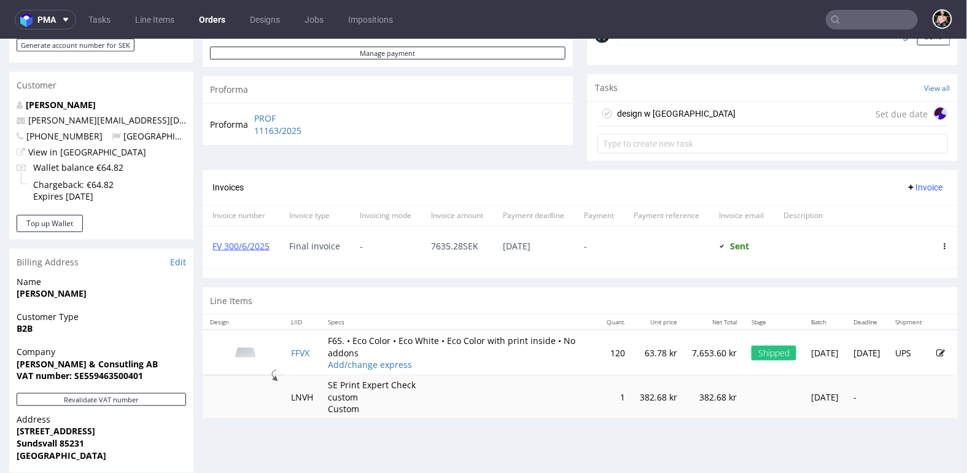
scroll to position [406, 0]
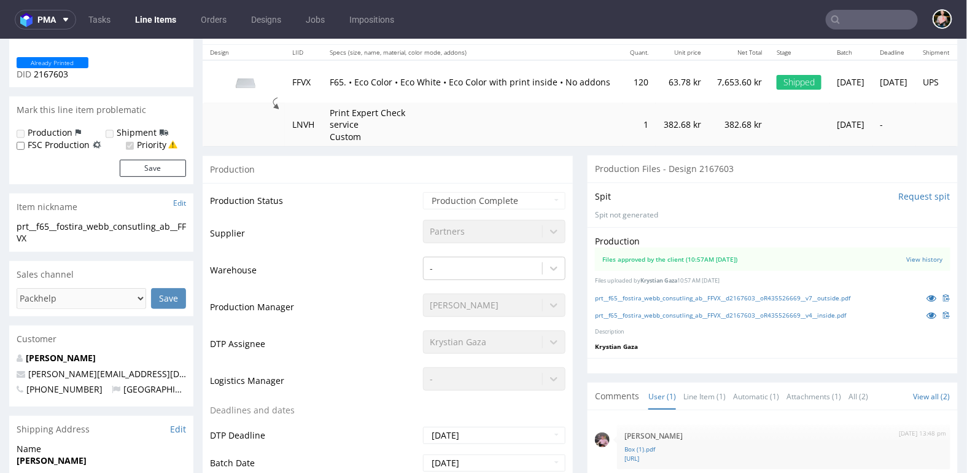
scroll to position [151, 0]
